Goal: Transaction & Acquisition: Purchase product/service

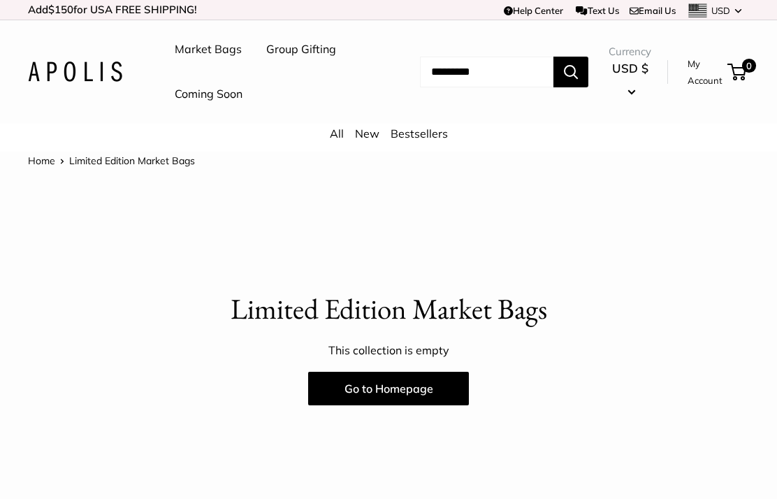
click at [419, 133] on link "Bestsellers" at bounding box center [419, 134] width 57 height 14
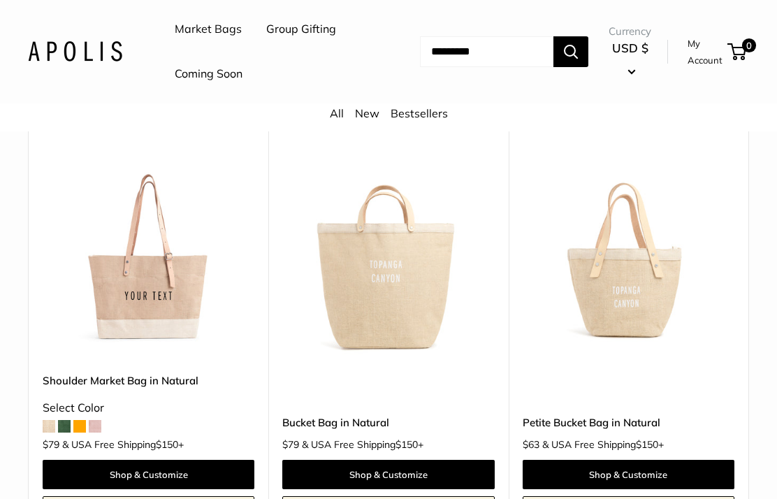
scroll to position [629, 0]
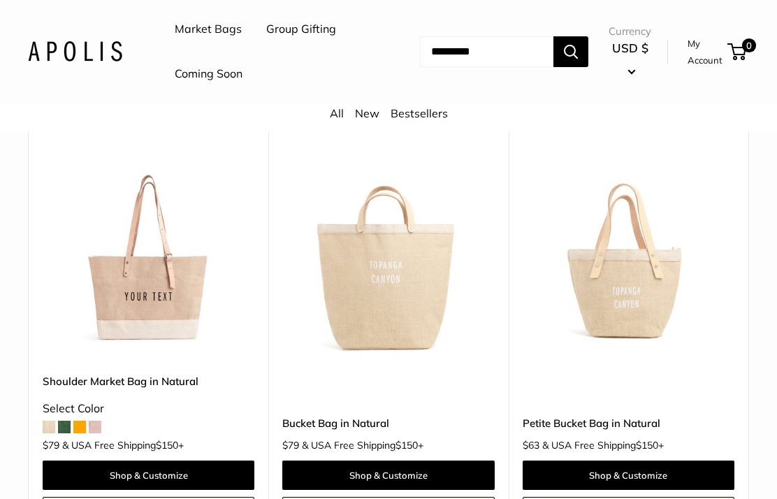
click at [175, 280] on img at bounding box center [149, 253] width 212 height 212
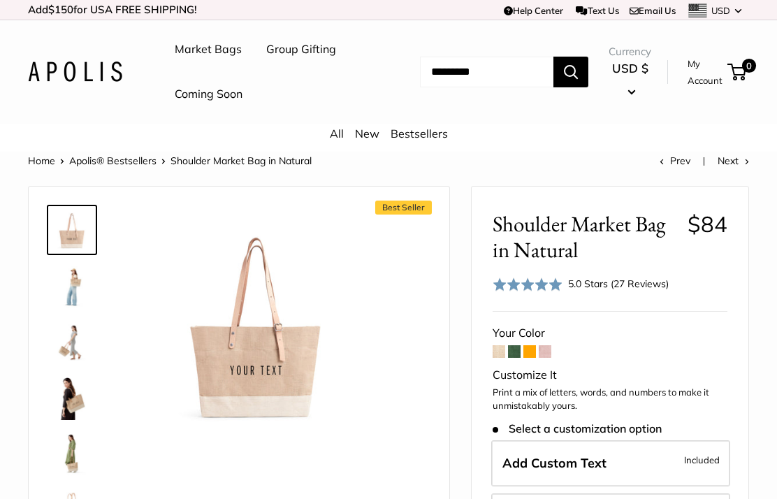
click at [84, 284] on img at bounding box center [72, 285] width 45 height 45
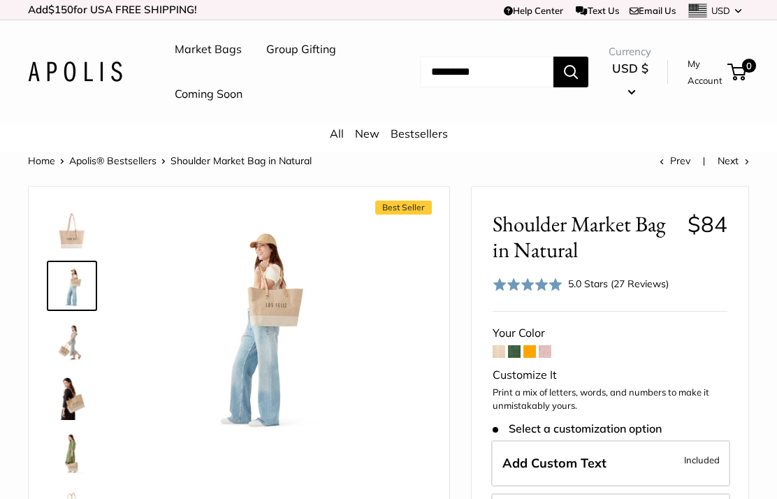
click at [73, 349] on img at bounding box center [72, 341] width 45 height 45
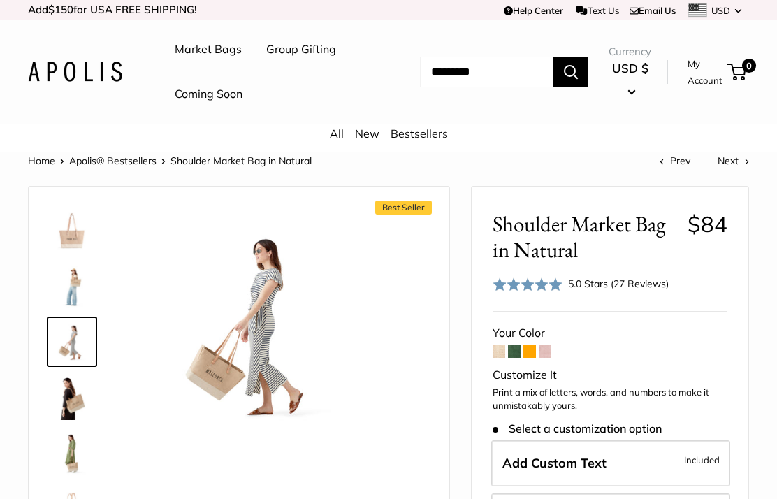
click at [80, 404] on img at bounding box center [72, 397] width 45 height 45
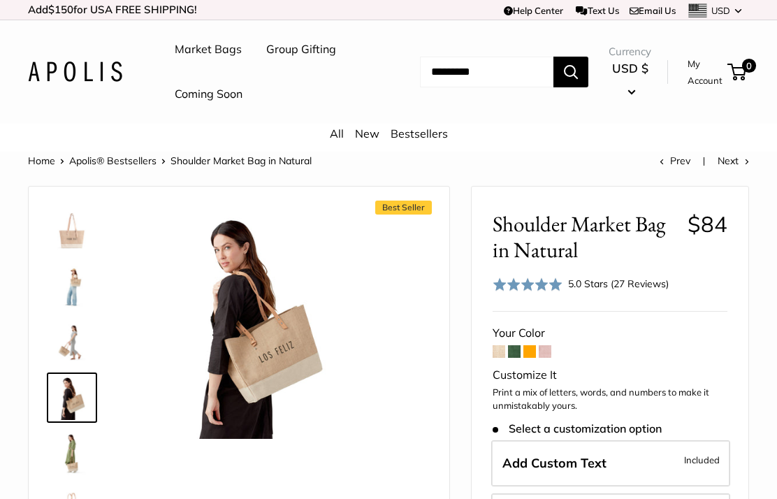
click at [82, 454] on img at bounding box center [72, 453] width 45 height 45
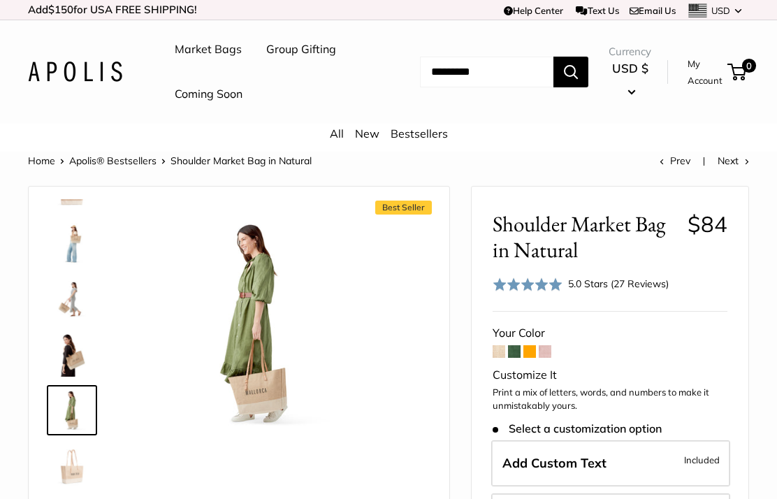
click at [546, 351] on span at bounding box center [545, 351] width 13 height 13
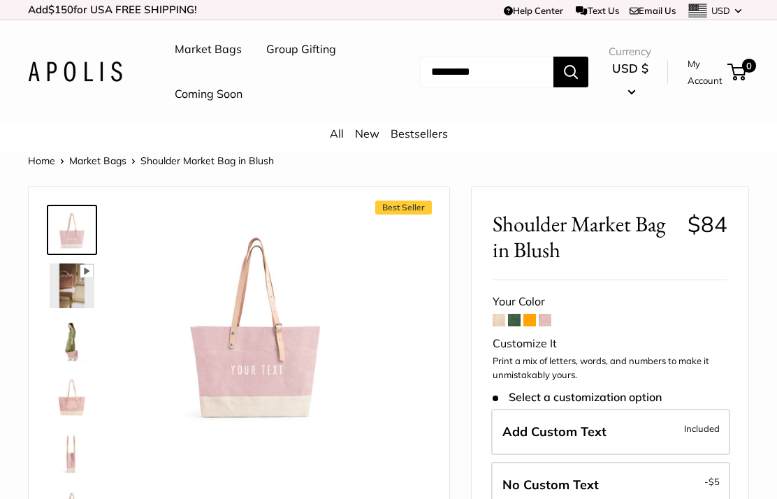
click at [535, 324] on span at bounding box center [529, 320] width 13 height 13
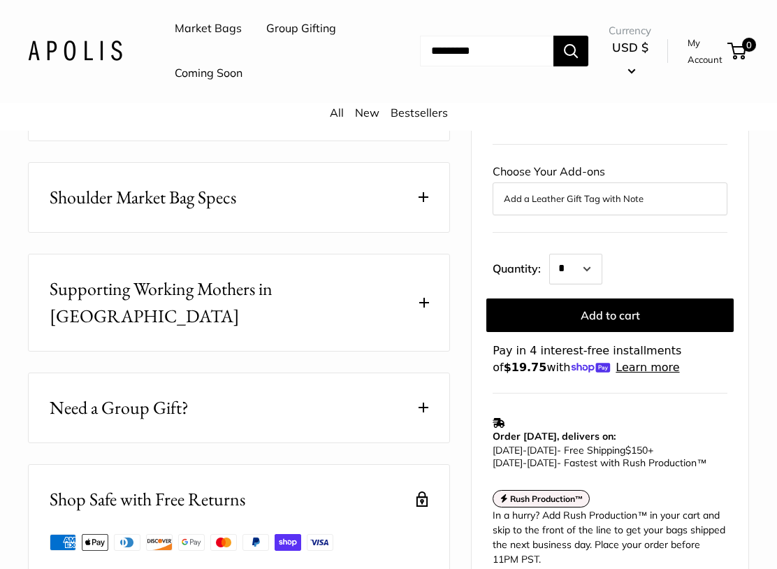
scroll to position [763, 0]
click at [445, 196] on button "Shoulder Market Bag Specs" at bounding box center [239, 197] width 421 height 69
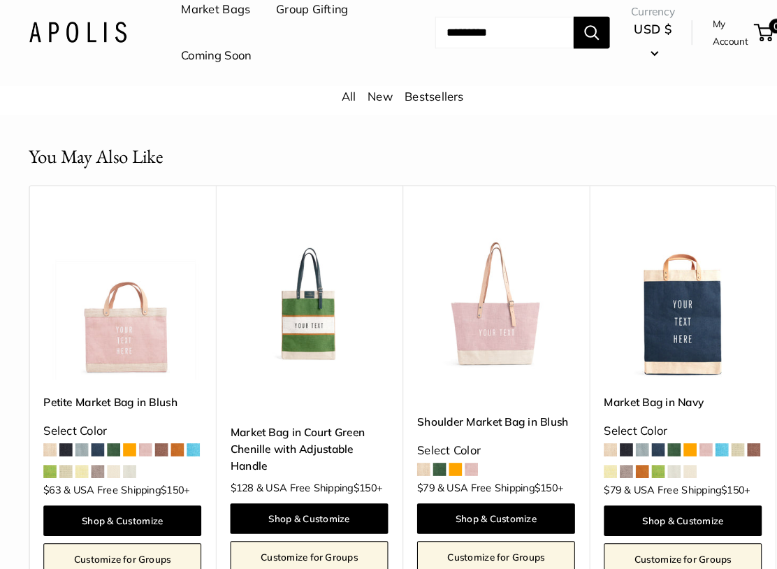
scroll to position [3000, 0]
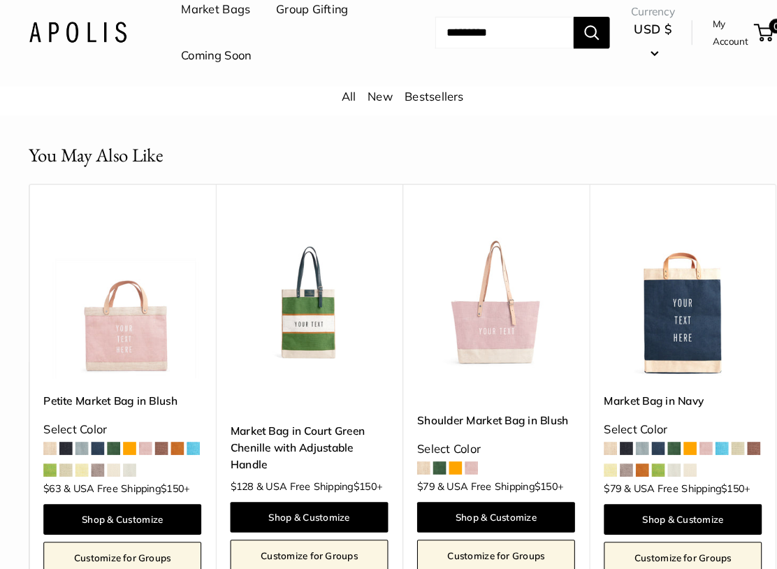
click at [99, 447] on span at bounding box center [94, 453] width 13 height 13
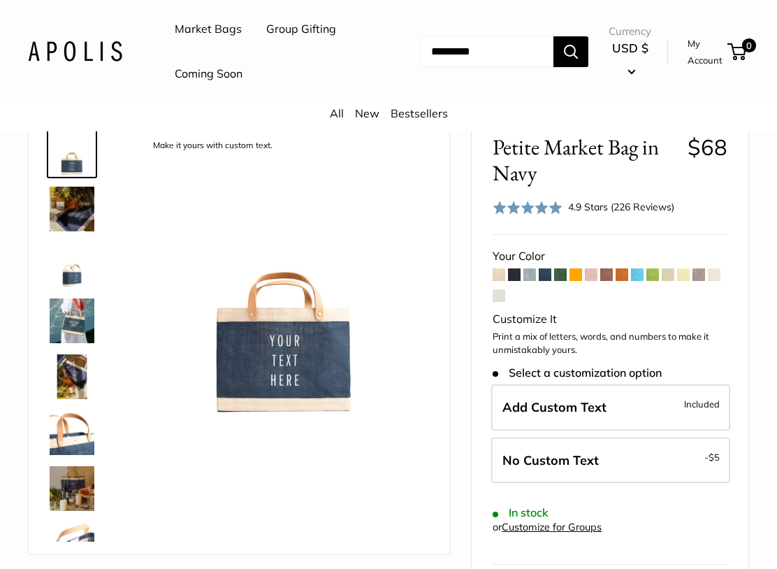
scroll to position [79, 0]
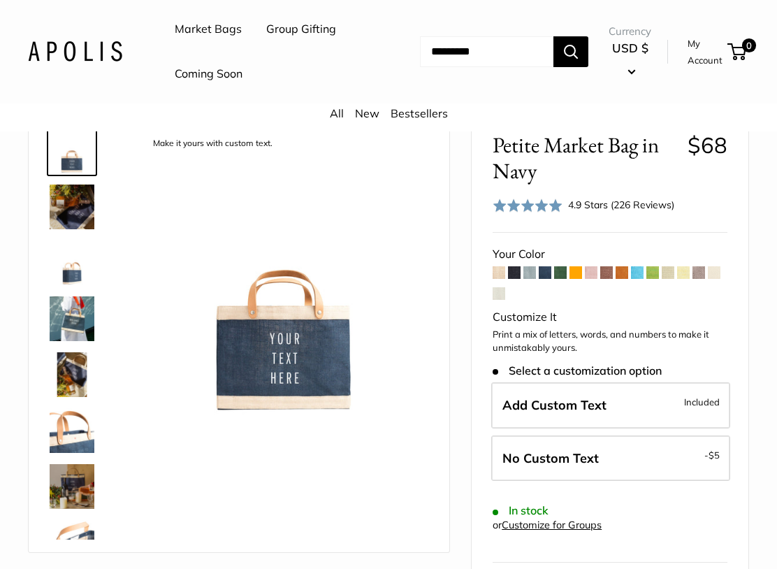
click at [500, 267] on span at bounding box center [499, 272] width 13 height 13
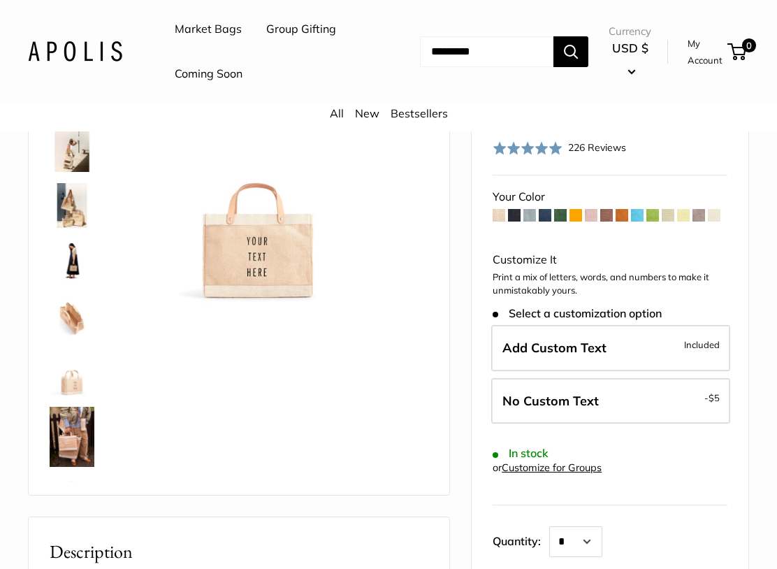
scroll to position [155, 0]
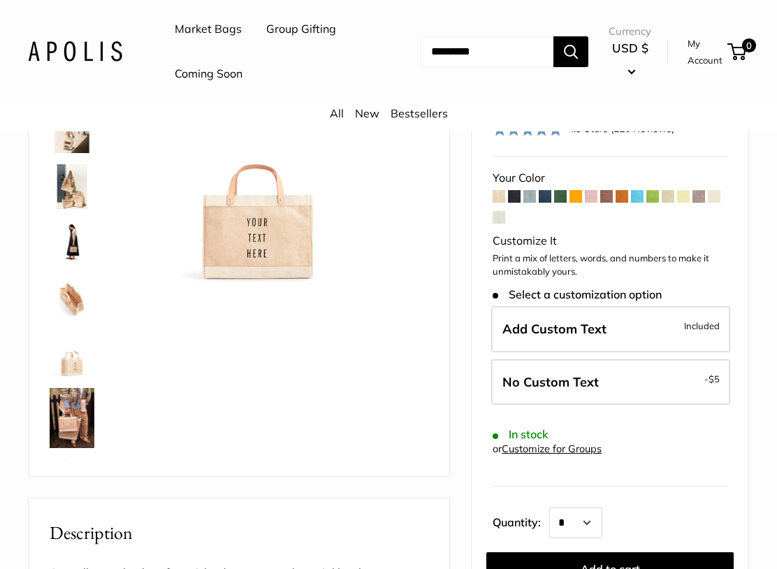
click at [511, 192] on span at bounding box center [514, 196] width 13 height 13
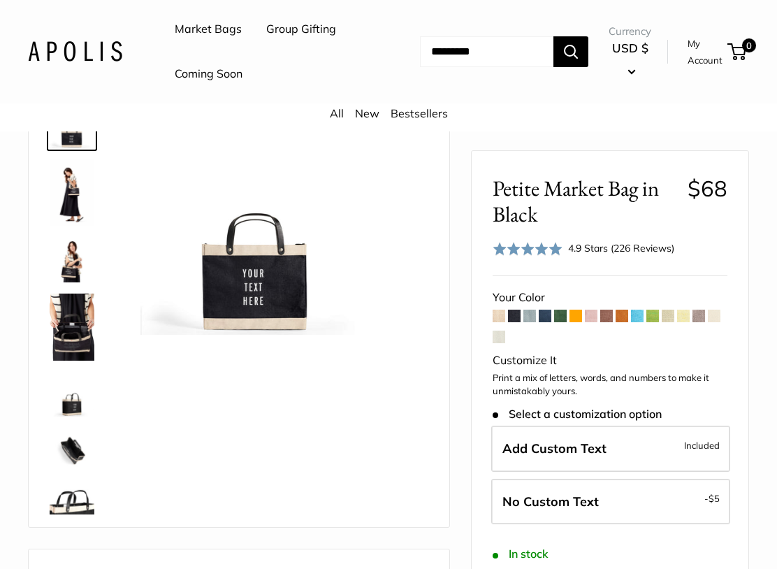
scroll to position [119, 0]
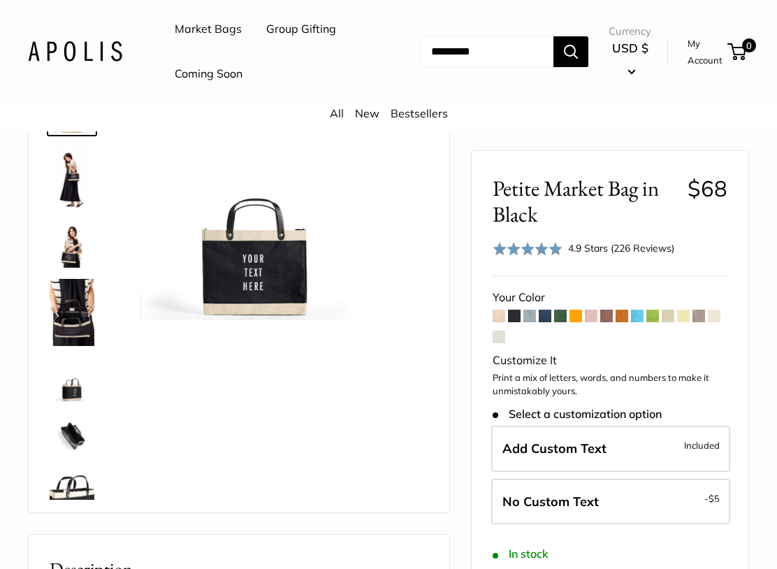
click at [532, 321] on span at bounding box center [529, 316] width 13 height 13
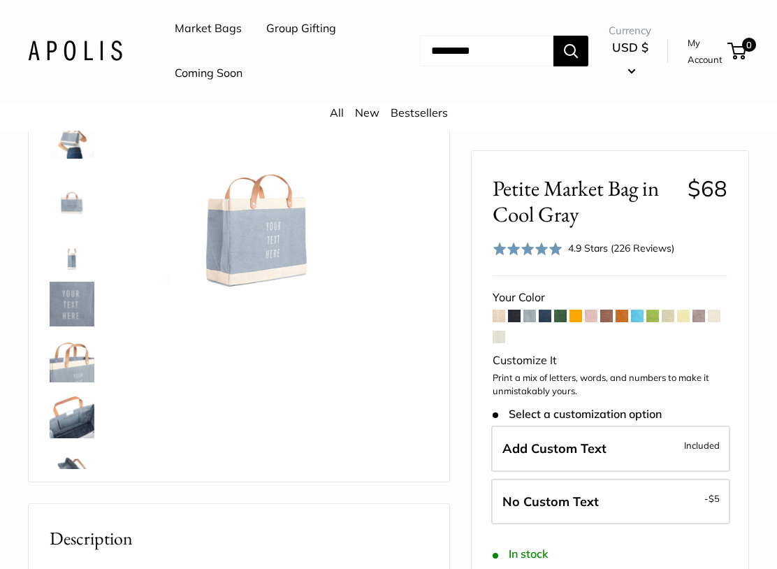
scroll to position [150, 0]
click at [547, 315] on span at bounding box center [545, 316] width 13 height 13
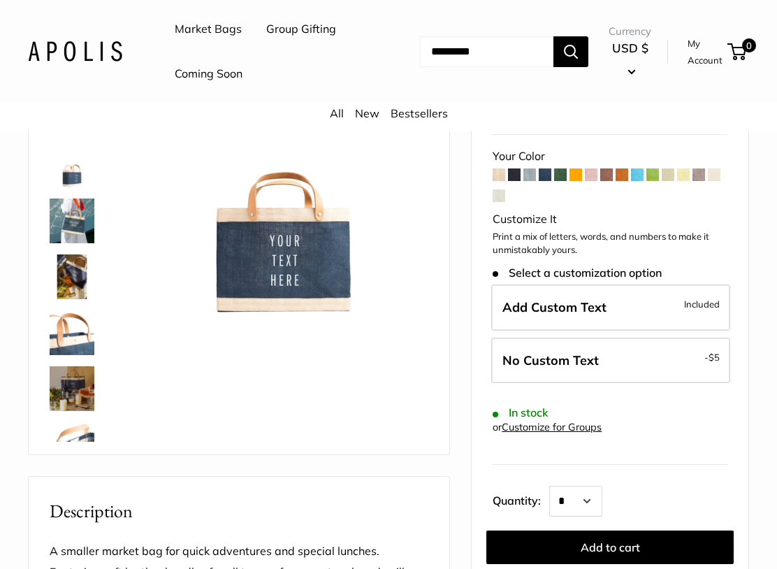
scroll to position [174, 0]
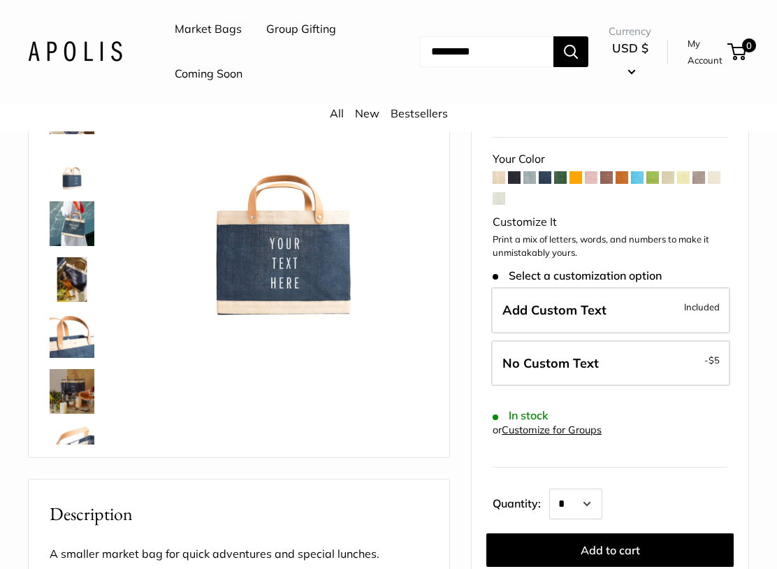
click at [687, 171] on span at bounding box center [683, 177] width 13 height 13
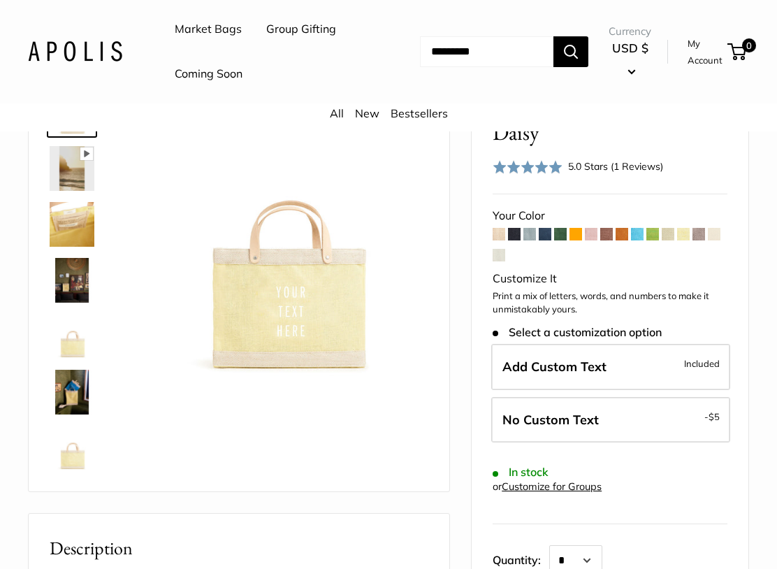
scroll to position [118, 0]
click at [700, 233] on span at bounding box center [699, 233] width 13 height 13
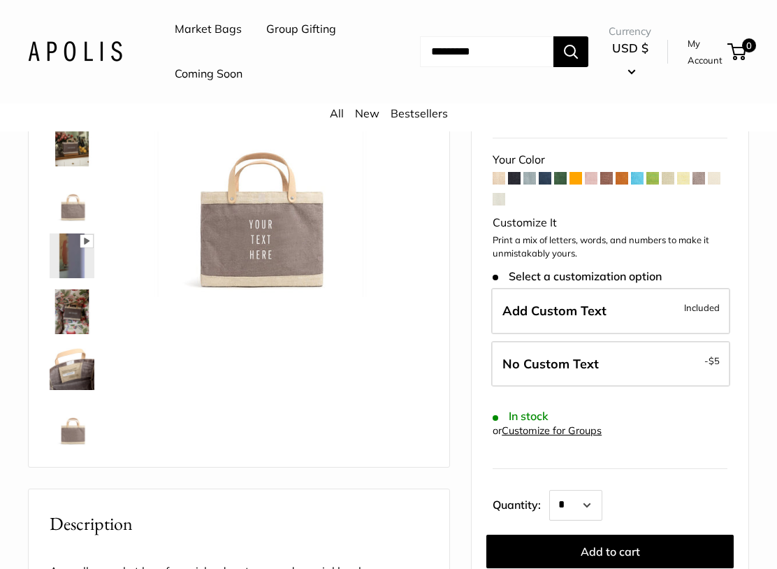
scroll to position [141, 0]
click at [713, 173] on span at bounding box center [714, 179] width 13 height 13
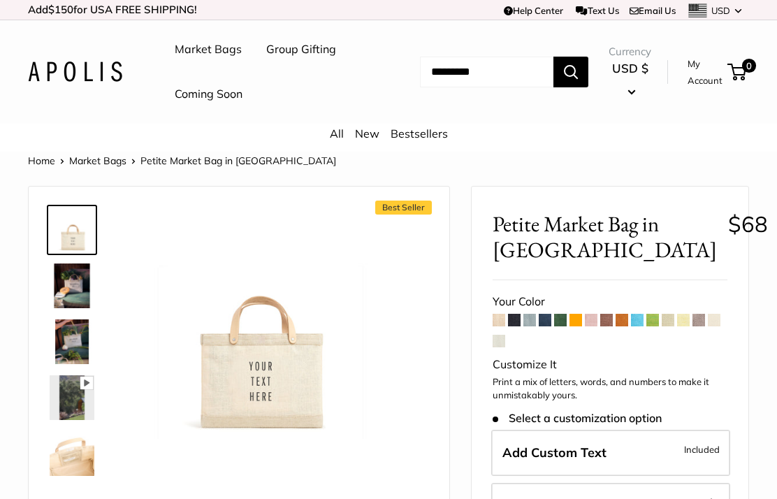
click at [503, 340] on span at bounding box center [499, 341] width 13 height 13
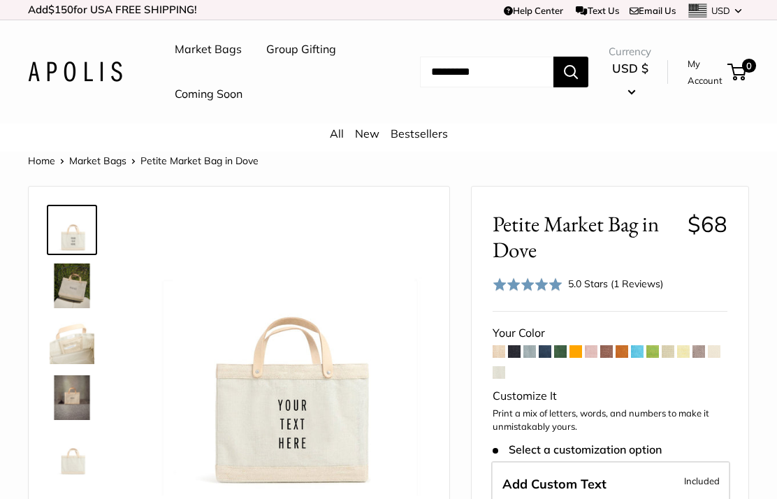
click at [649, 345] on span at bounding box center [652, 351] width 13 height 13
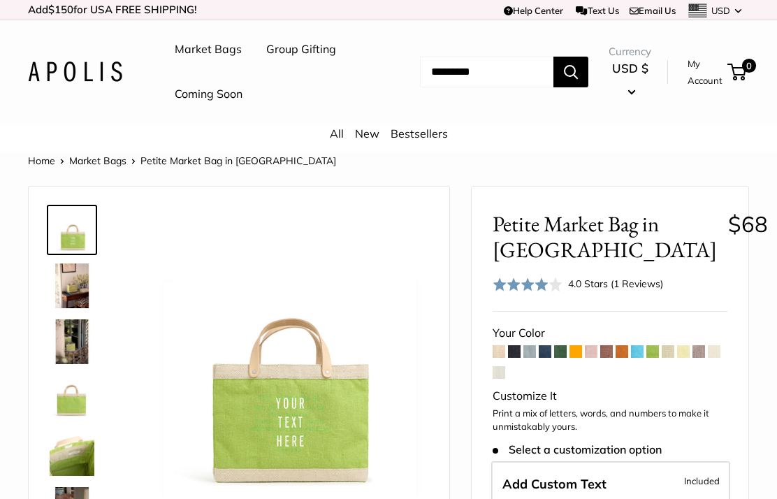
click at [659, 354] on span at bounding box center [652, 351] width 13 height 13
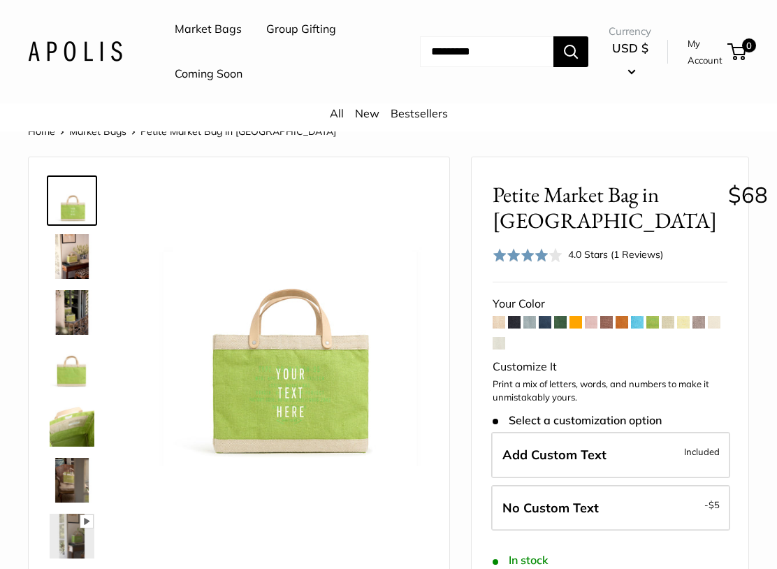
scroll to position [32, 0]
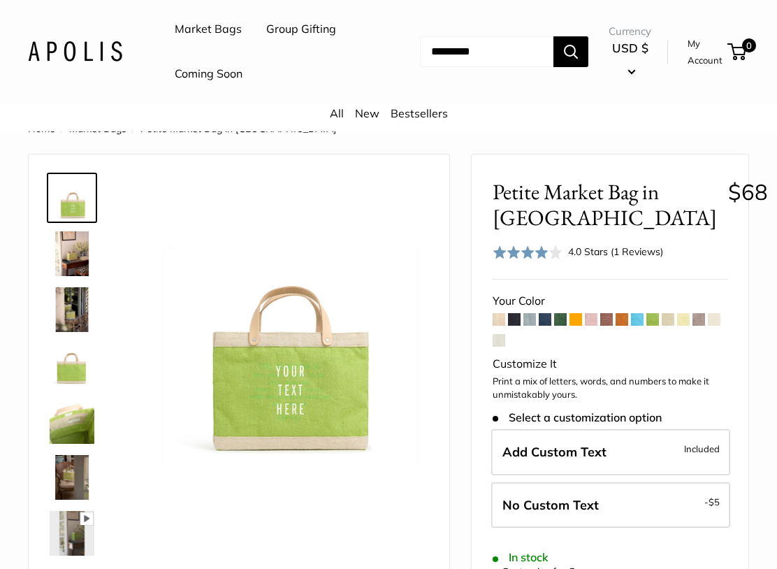
click at [628, 313] on span at bounding box center [622, 319] width 13 height 13
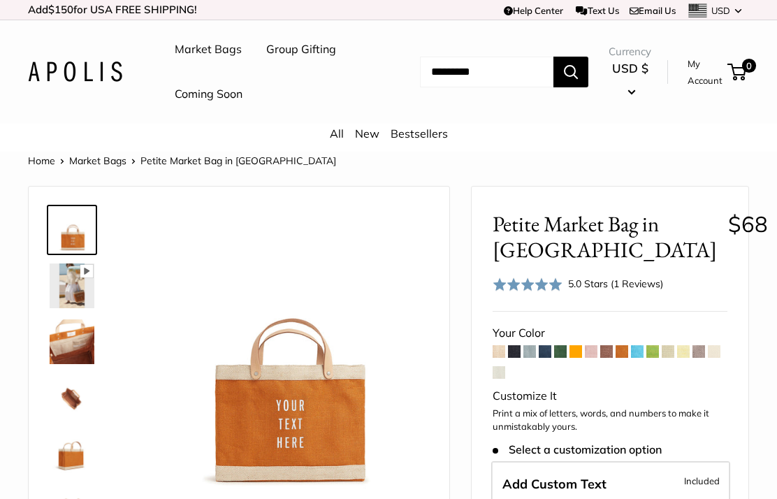
click at [602, 346] on span at bounding box center [606, 351] width 13 height 13
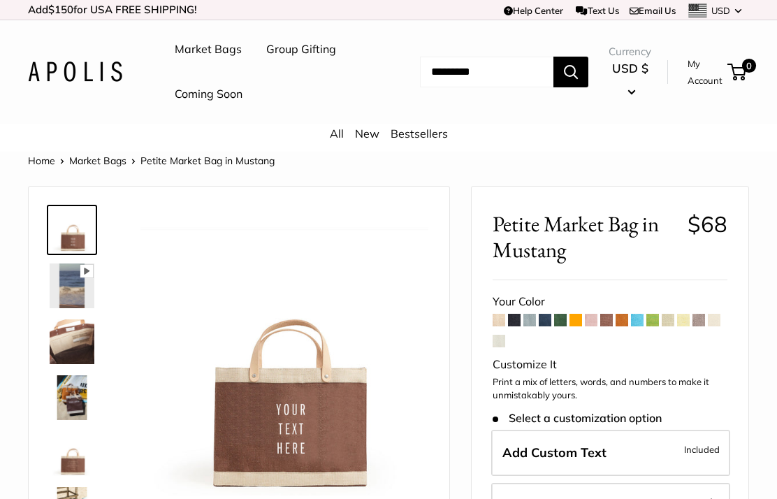
click at [603, 314] on span at bounding box center [606, 320] width 13 height 13
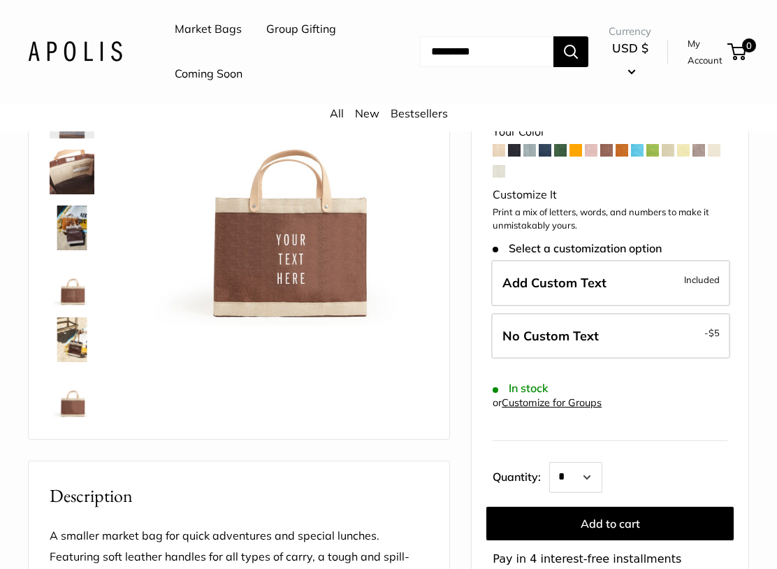
scroll to position [182, 0]
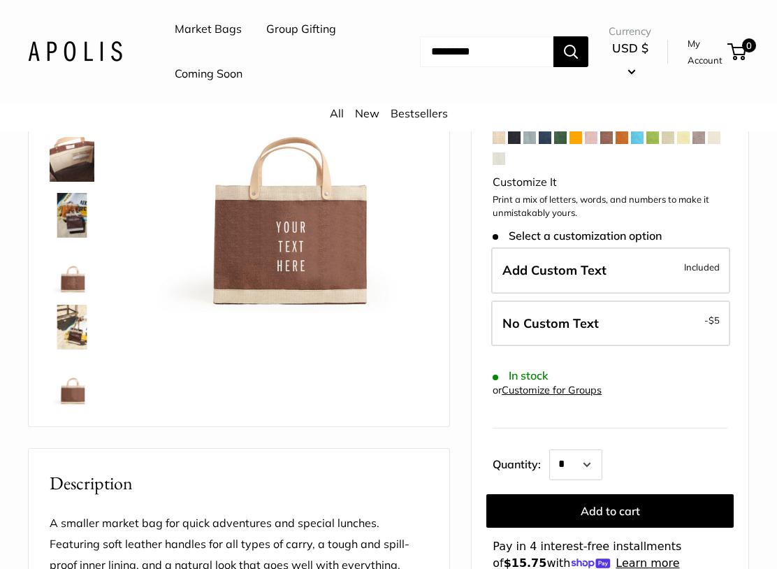
click at [756, 332] on div "Home Market Bags Petite Market Bag in Mustang Pause Play % buffered 00:00 Unmut…" at bounding box center [388, 547] width 777 height 1156
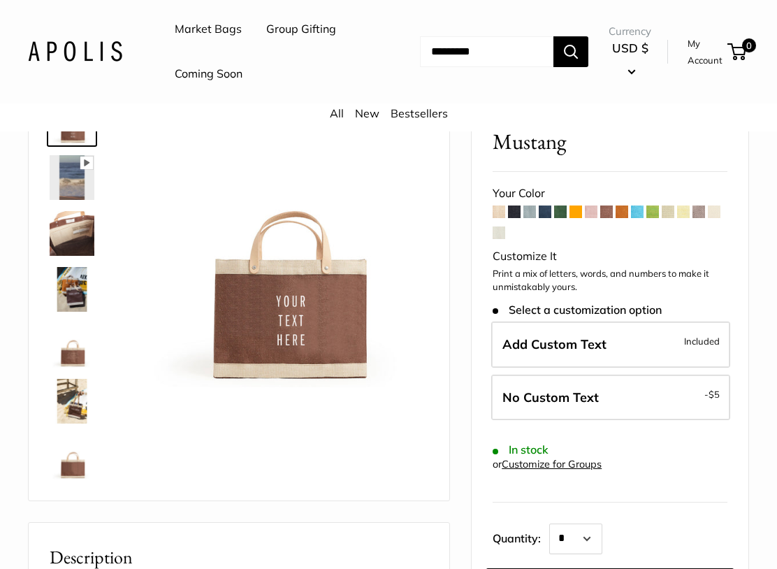
scroll to position [108, 0]
click at [541, 207] on span at bounding box center [545, 212] width 13 height 13
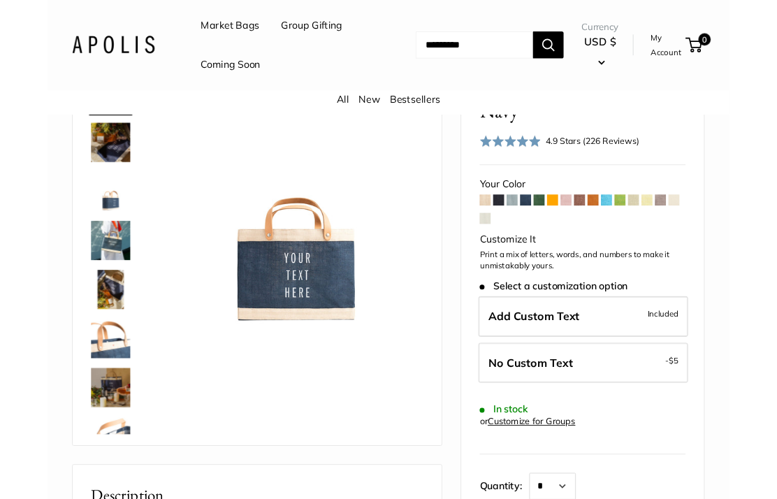
scroll to position [122, 0]
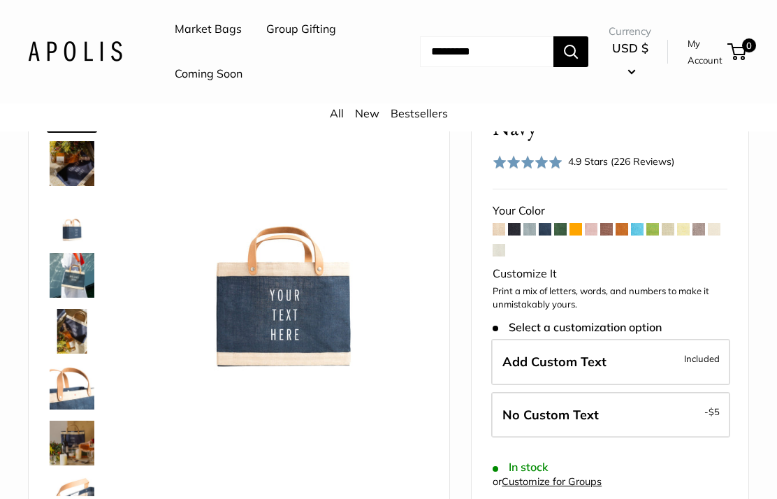
click at [563, 232] on span at bounding box center [560, 229] width 13 height 13
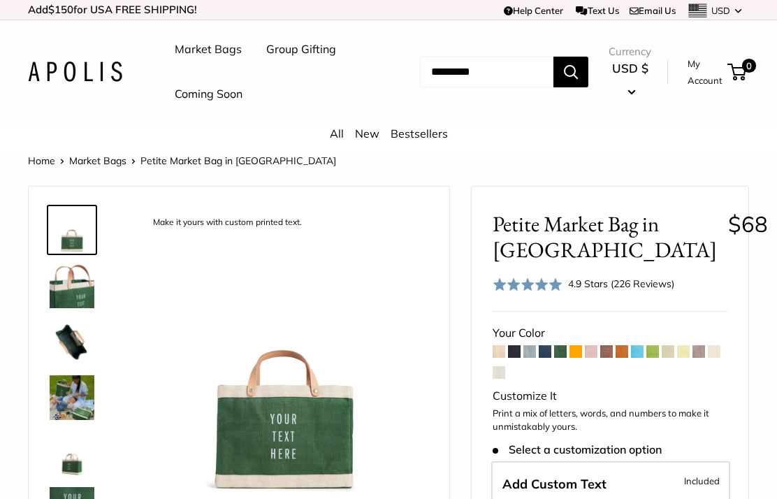
click at [602, 349] on span at bounding box center [606, 351] width 13 height 13
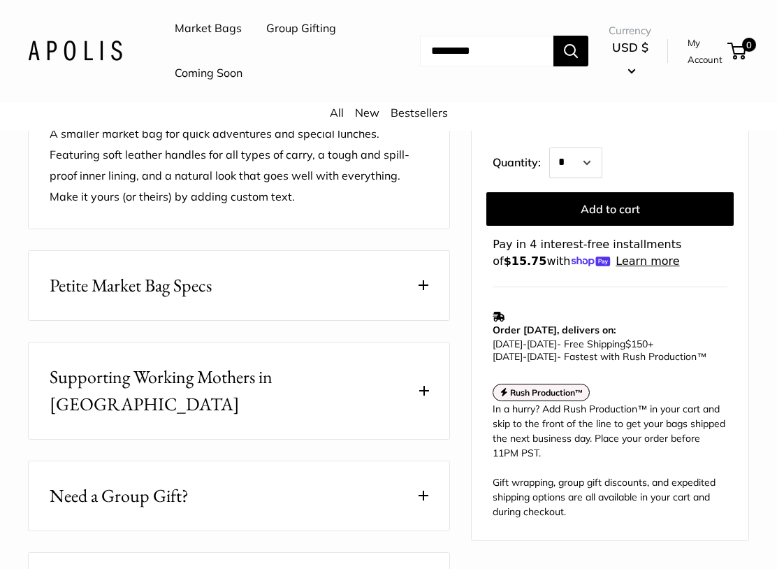
scroll to position [572, 0]
click at [433, 273] on button "Petite Market Bag Specs" at bounding box center [239, 285] width 421 height 69
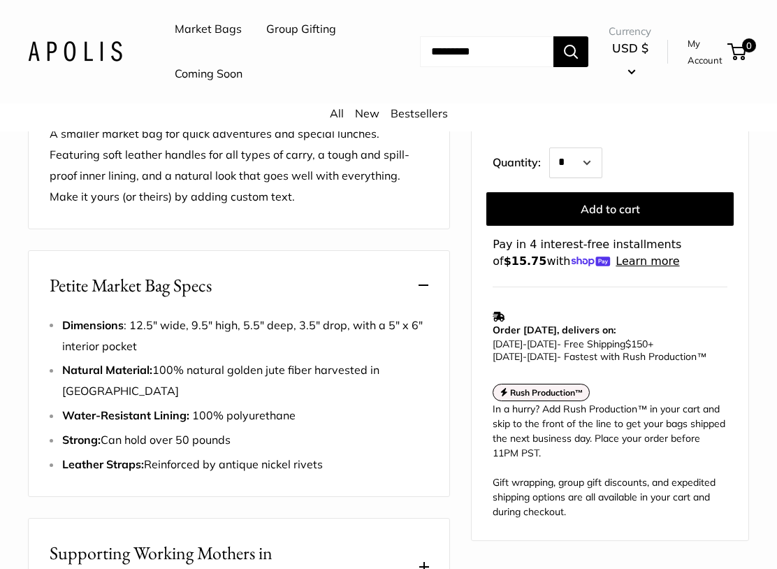
click at [405, 372] on li "Natural Material: 100% natural golden jute fiber harvested in Bangladesh" at bounding box center [245, 381] width 366 height 42
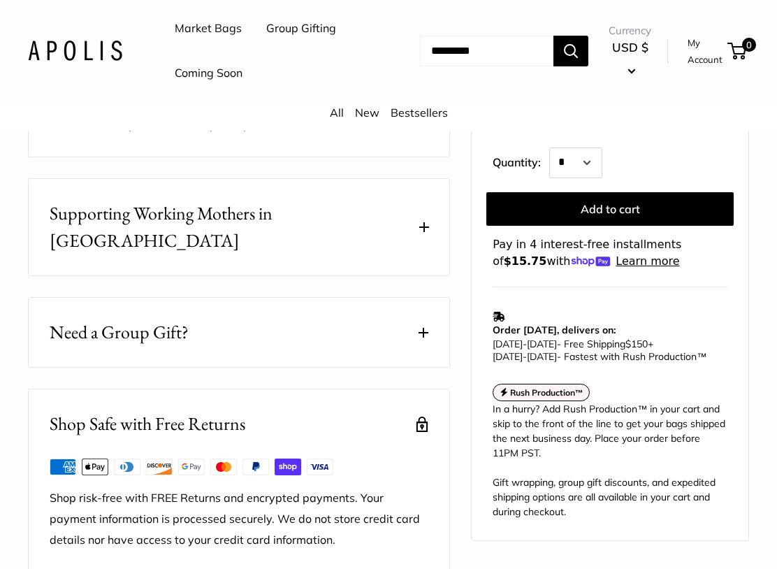
scroll to position [912, 0]
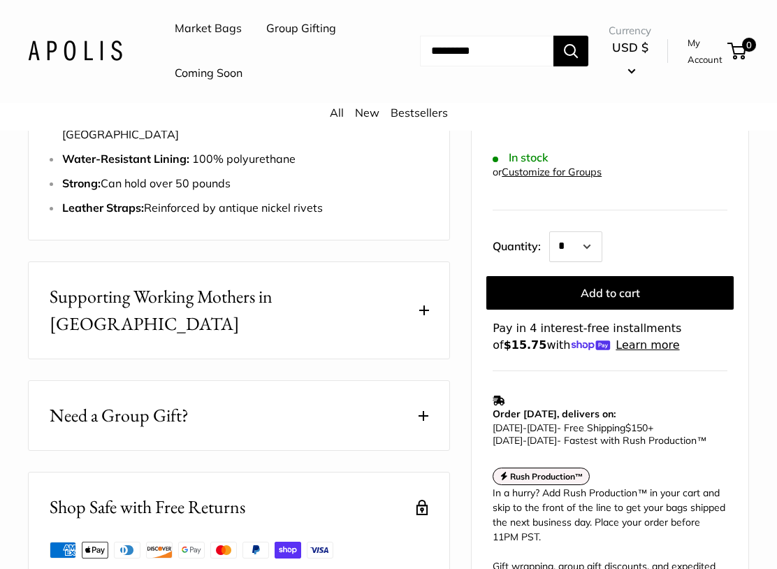
click at [427, 412] on span at bounding box center [424, 417] width 10 height 10
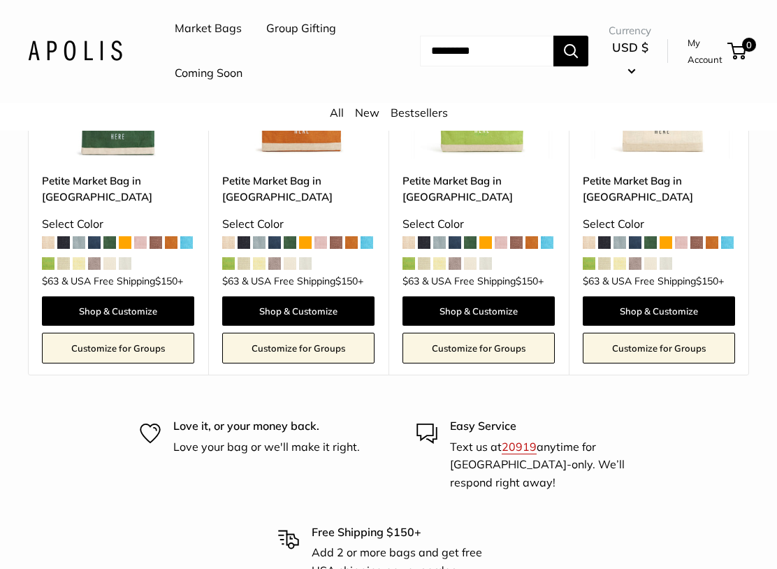
scroll to position [3068, 0]
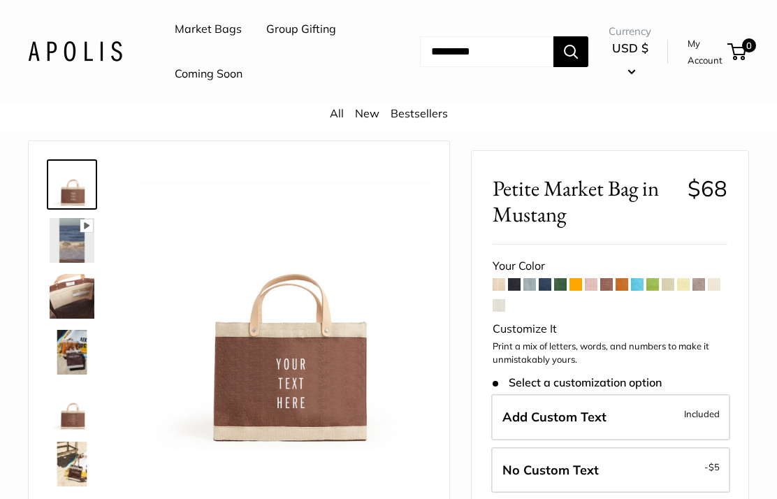
scroll to position [0, 0]
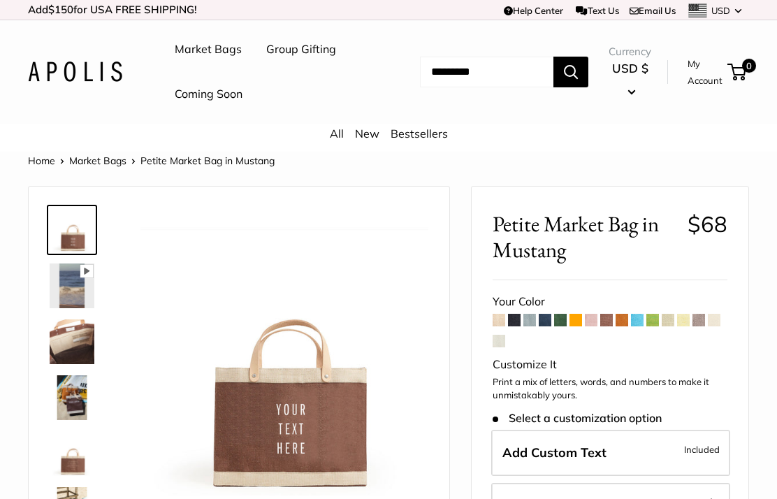
click at [238, 98] on link "Coming Soon" at bounding box center [209, 94] width 68 height 21
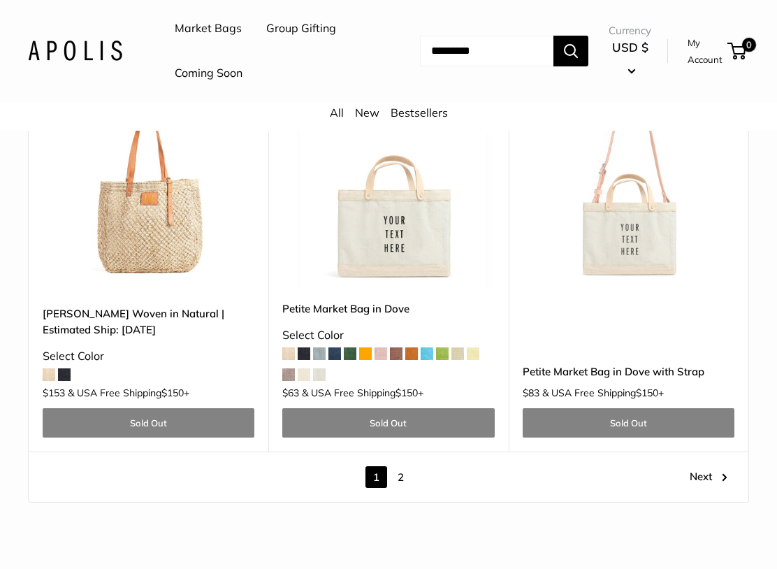
scroll to position [6603, 0]
click at [726, 466] on link "Next" at bounding box center [709, 477] width 38 height 22
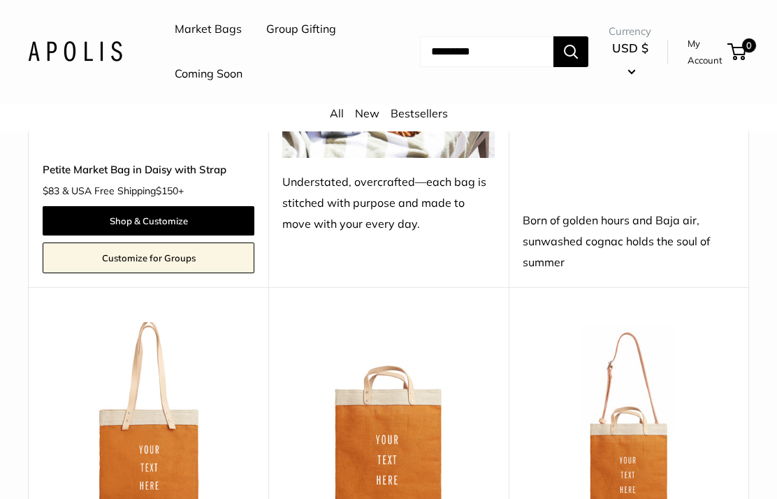
scroll to position [4968, 0]
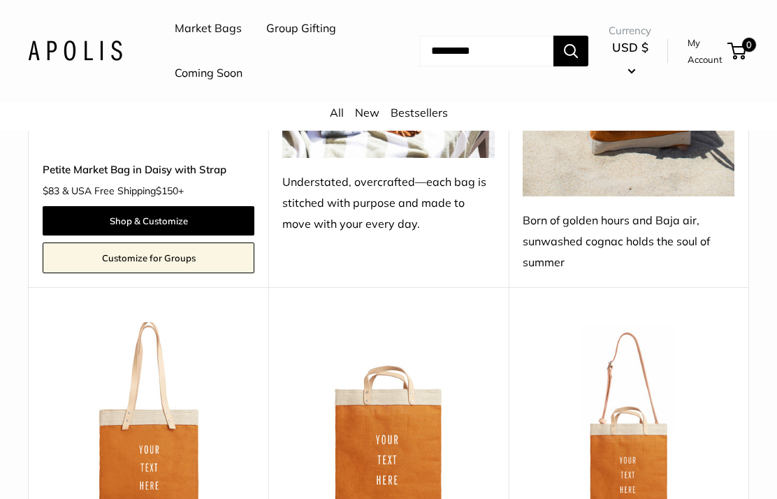
click at [665, 211] on div "Born of golden hours and Baja air, sunwashed cognac holds the soul of summer" at bounding box center [629, 242] width 212 height 63
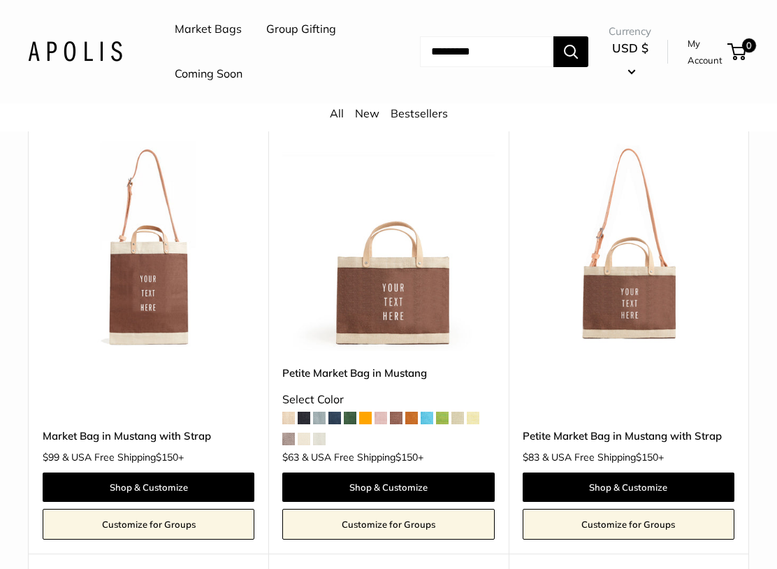
scroll to position [2906, 0]
click at [587, 473] on link "Shop & Customize" at bounding box center [629, 487] width 212 height 29
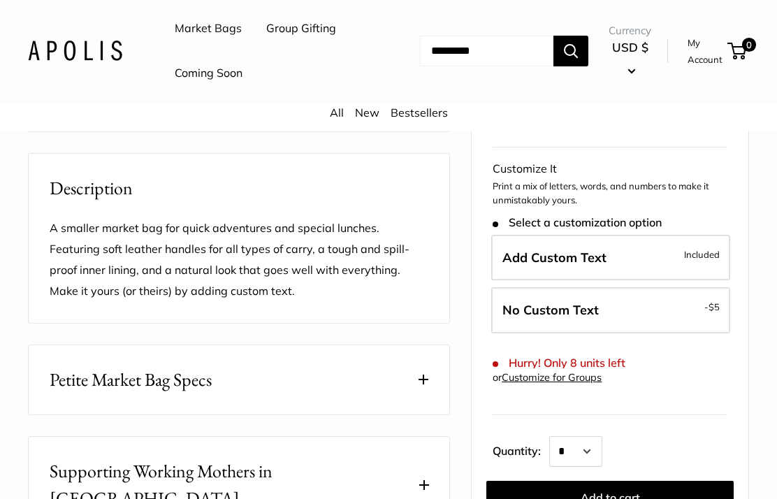
scroll to position [496, 0]
click at [649, 216] on span "Select a customization option" at bounding box center [577, 222] width 168 height 13
click at [623, 234] on label "Add Custom Text Included" at bounding box center [610, 257] width 239 height 46
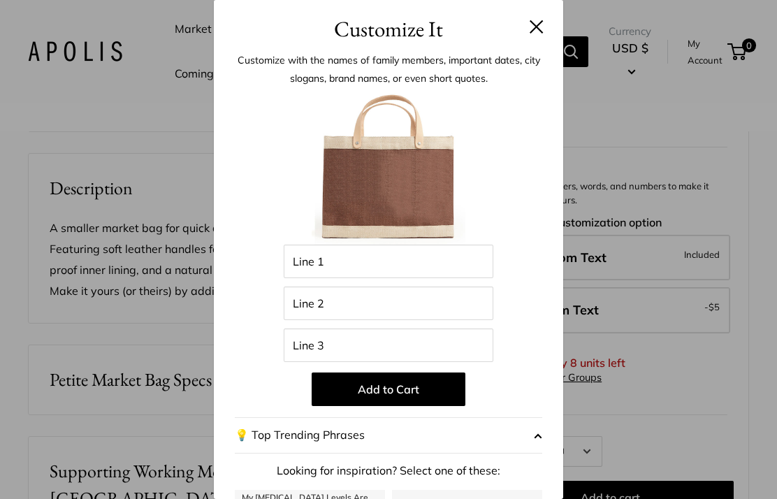
click at [540, 435] on span "button" at bounding box center [538, 435] width 8 height 21
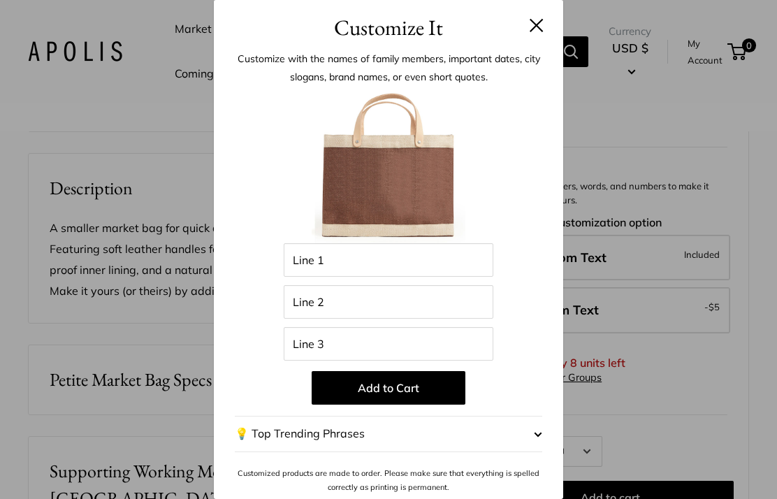
scroll to position [1, 0]
click at [537, 434] on span "button" at bounding box center [538, 434] width 8 height 21
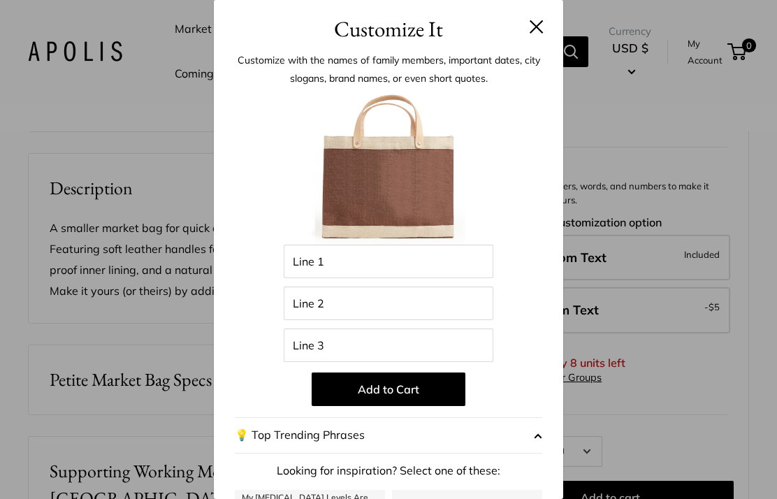
scroll to position [0, 0]
click at [538, 33] on button at bounding box center [537, 27] width 14 height 14
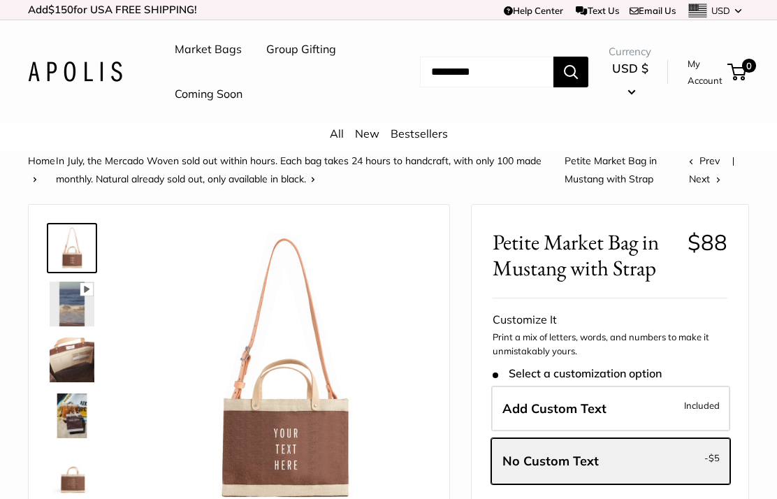
click at [317, 39] on link "Group Gifting" at bounding box center [301, 49] width 70 height 21
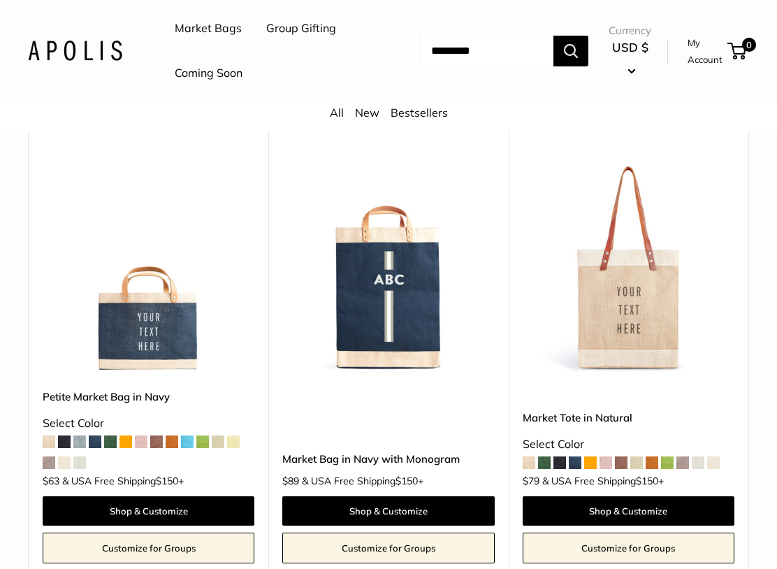
scroll to position [2429, 0]
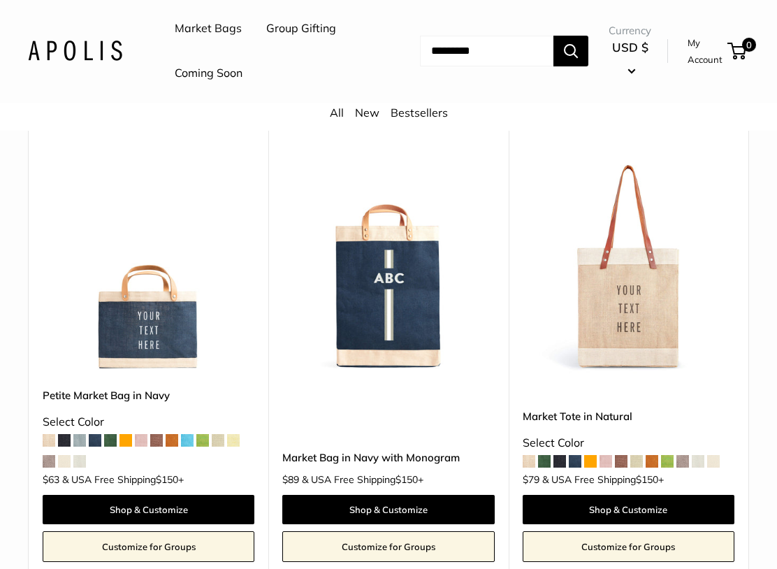
click at [688, 268] on img at bounding box center [629, 267] width 212 height 212
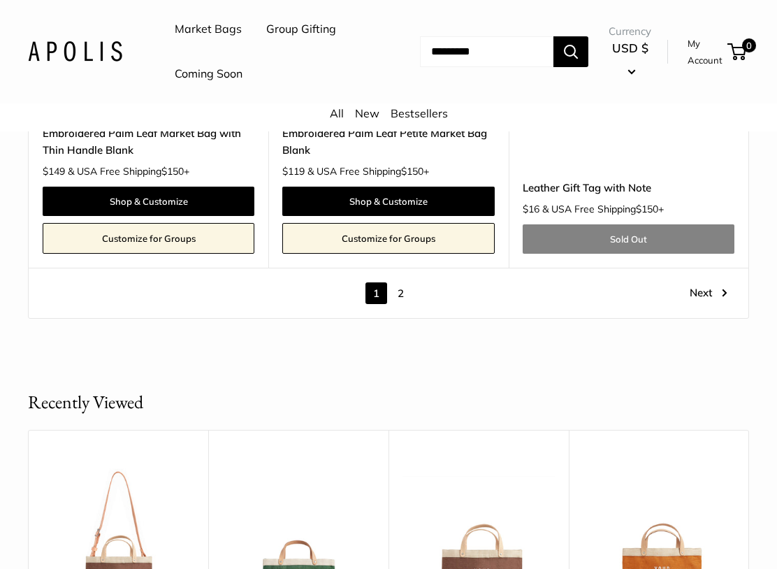
scroll to position [6945, 0]
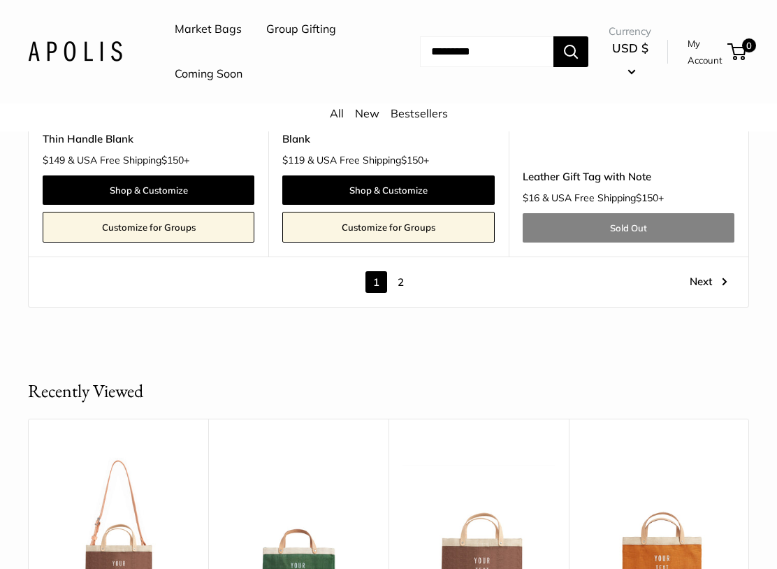
click at [725, 271] on link "Next" at bounding box center [709, 282] width 38 height 22
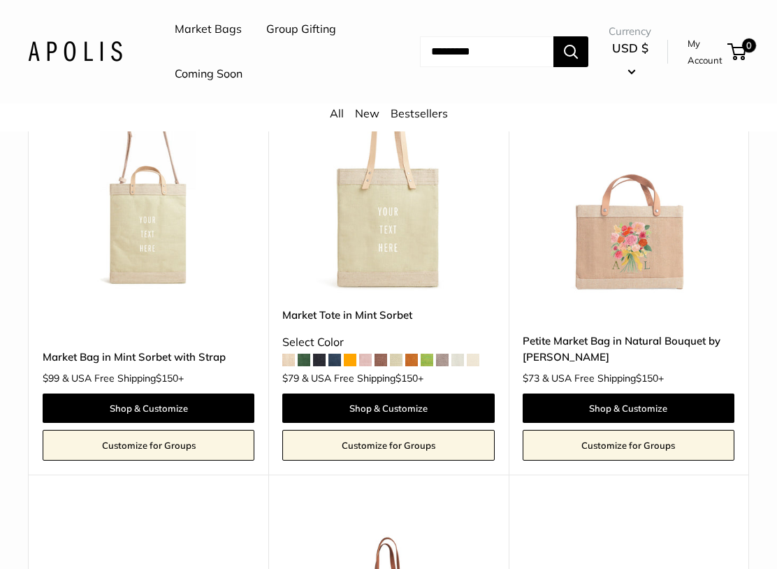
scroll to position [3413, 0]
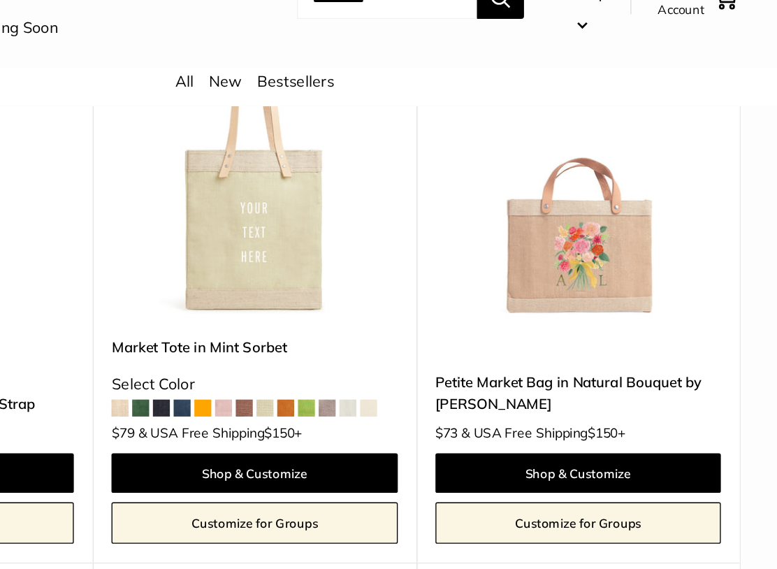
click at [523, 389] on link "Shop & Customize" at bounding box center [629, 403] width 212 height 29
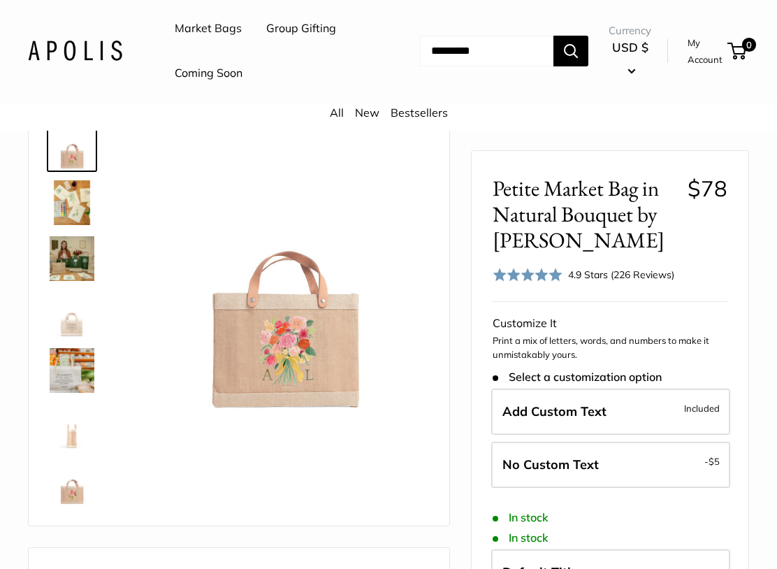
scroll to position [85, 0]
click at [72, 194] on img at bounding box center [72, 201] width 45 height 45
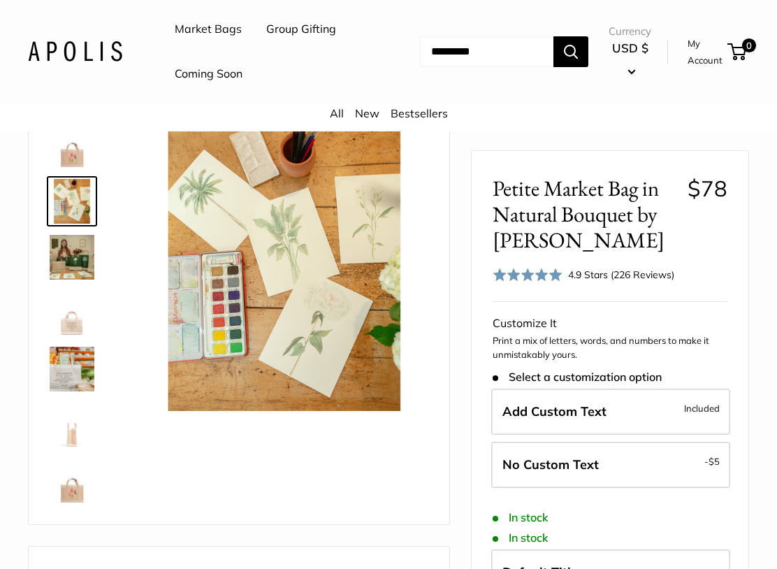
click at [64, 261] on img at bounding box center [72, 257] width 45 height 45
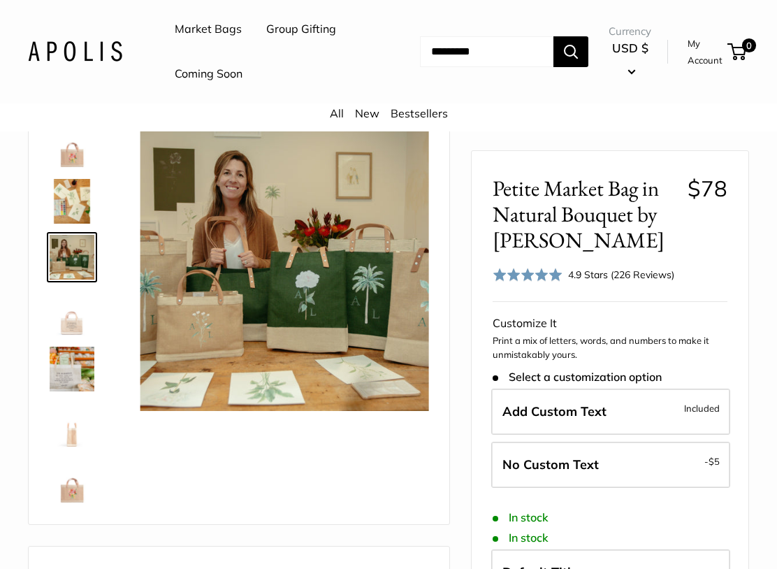
click at [76, 326] on img at bounding box center [72, 313] width 45 height 45
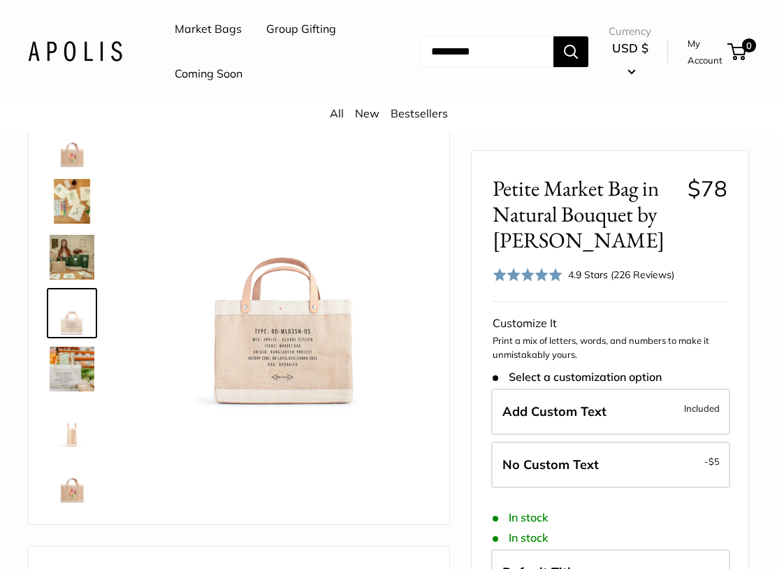
click at [61, 368] on img at bounding box center [72, 369] width 45 height 45
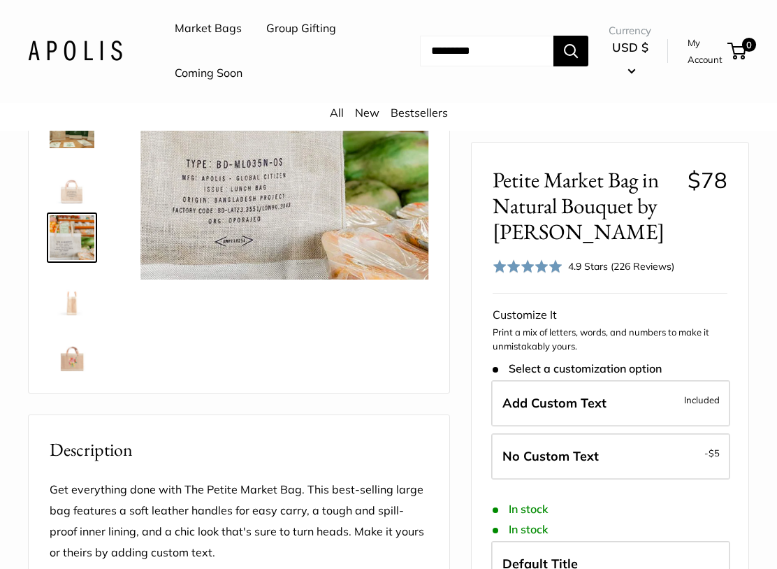
click at [66, 310] on img at bounding box center [72, 294] width 45 height 45
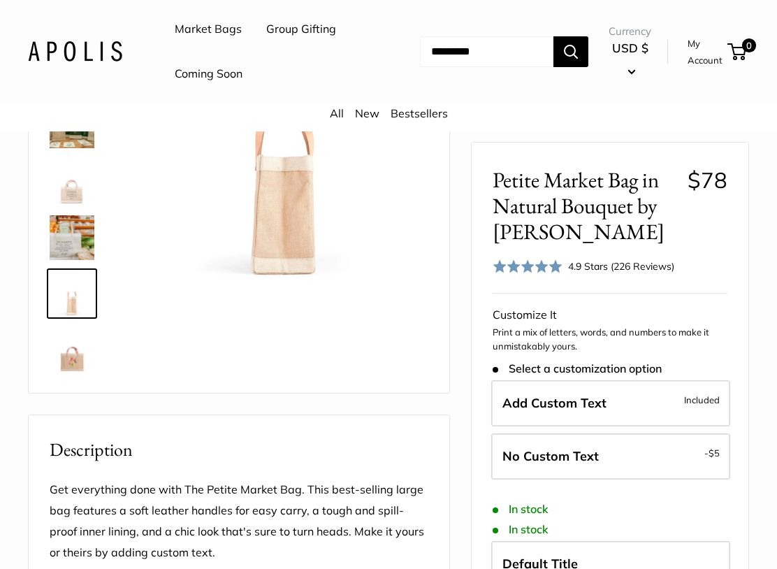
click at [67, 356] on img at bounding box center [72, 349] width 45 height 45
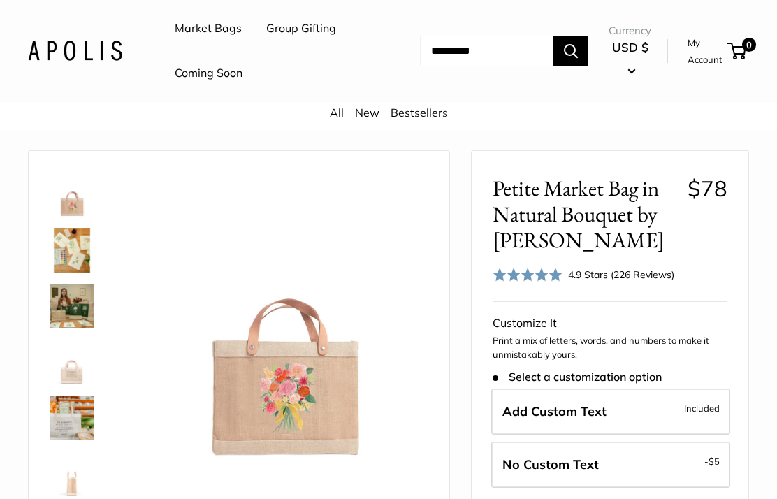
scroll to position [0, 0]
